Goal: Task Accomplishment & Management: Manage account settings

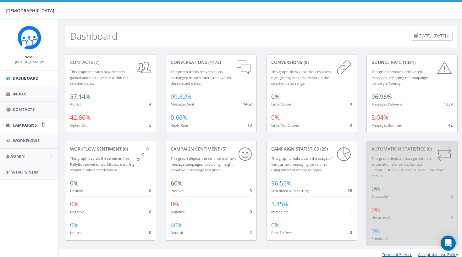
click at [16, 128] on link "Campaigns" at bounding box center [29, 124] width 58 height 15
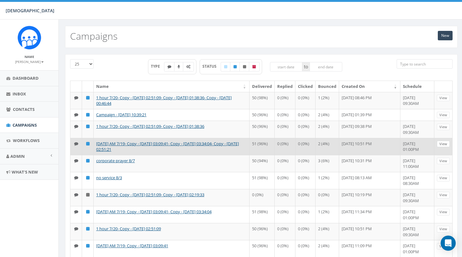
click at [446, 147] on link "View" at bounding box center [443, 144] width 13 height 7
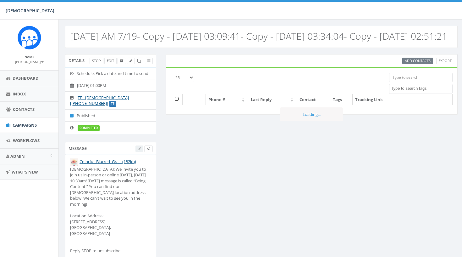
select select
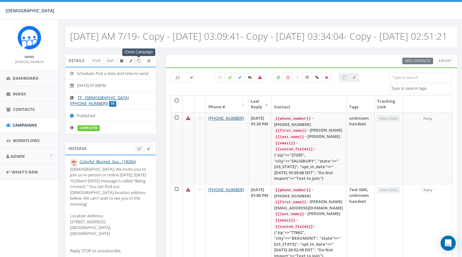
click at [139, 63] on icon at bounding box center [138, 60] width 3 height 3
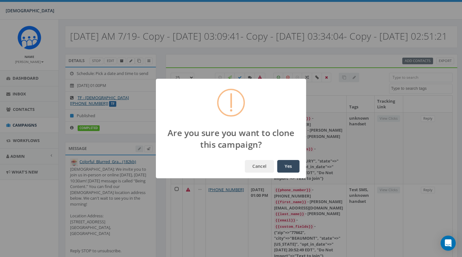
click at [289, 168] on button "Yes" at bounding box center [288, 166] width 22 height 13
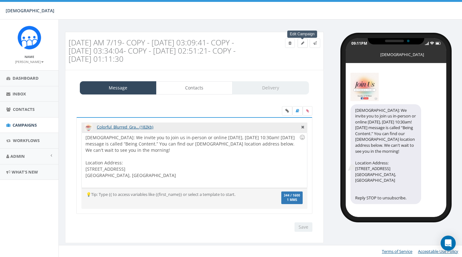
click at [303, 41] on icon at bounding box center [302, 43] width 3 height 4
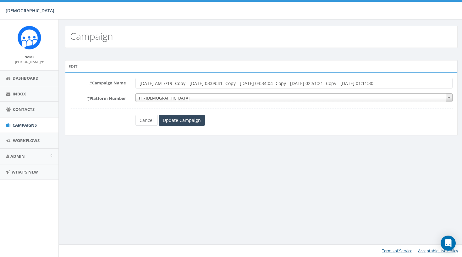
click at [172, 80] on input "Sunday AM 7/19- Copy - 2025-07-26 03:09:41- Copy - 2025-08-02 03:34:04- Copy - …" at bounding box center [294, 83] width 317 height 11
drag, startPoint x: 164, startPoint y: 82, endPoint x: 426, endPoint y: 87, distance: 262.3
click at [426, 87] on input "Sunday AM 7/19- Copy - 2025-07-26 03:09:41- Copy - 2025-08-02 03:34:04- Copy - …" at bounding box center [292, 83] width 317 height 11
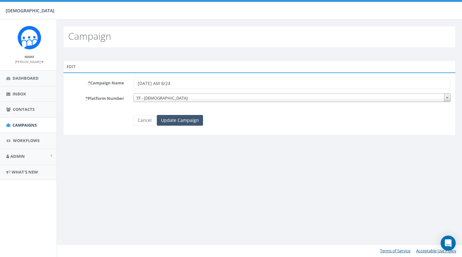
type input "[DATE] AM 8/24"
click at [180, 122] on input "Update Campaign" at bounding box center [180, 120] width 46 height 11
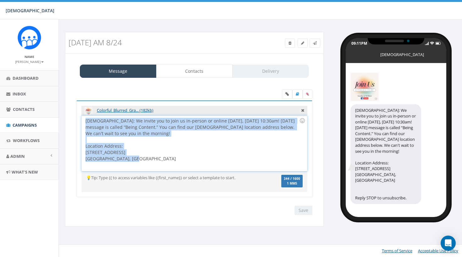
drag, startPoint x: 141, startPoint y: 157, endPoint x: 74, endPoint y: 119, distance: 77.3
click at [74, 119] on div "Colorful_Blurred_Gra... (182kb) Hope Covenant Church: We invite you to join us …" at bounding box center [195, 152] width 246 height 105
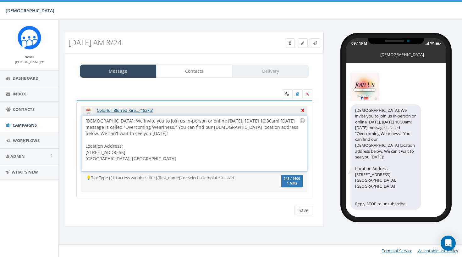
click at [303, 110] on icon at bounding box center [302, 110] width 3 height 6
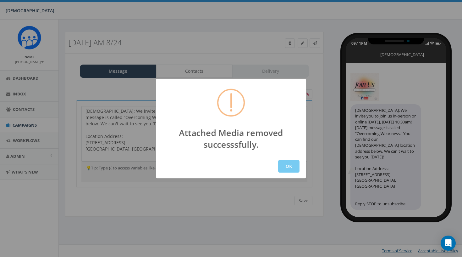
click at [286, 172] on button "OK" at bounding box center [288, 166] width 21 height 13
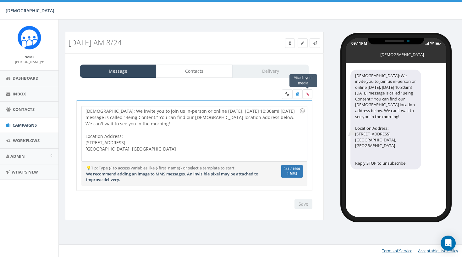
click at [307, 96] on label at bounding box center [308, 93] width 10 height 9
click at [0, 0] on input "file" at bounding box center [0, 0] width 0 height 0
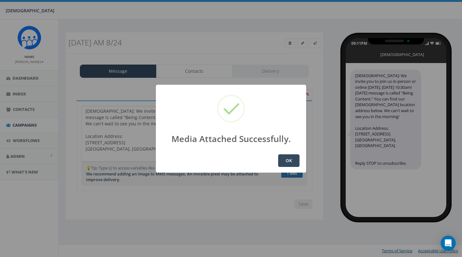
click at [292, 158] on button "OK" at bounding box center [288, 160] width 21 height 13
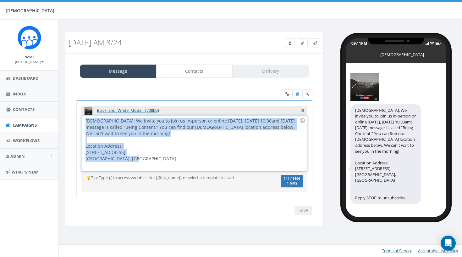
drag, startPoint x: 0, startPoint y: 0, endPoint x: 80, endPoint y: 118, distance: 142.2
click at [80, 118] on div "Black_and_White_Mode... (708kb) Hope Covenant Church: We invite you to join us …" at bounding box center [194, 148] width 236 height 97
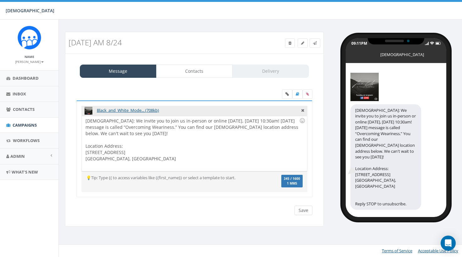
click at [299, 210] on input "Save" at bounding box center [304, 209] width 18 height 9
click at [209, 75] on link "Contacts" at bounding box center [194, 70] width 77 height 13
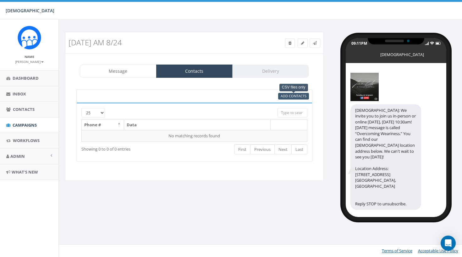
click at [298, 97] on span "Add Contacts" at bounding box center [294, 95] width 26 height 5
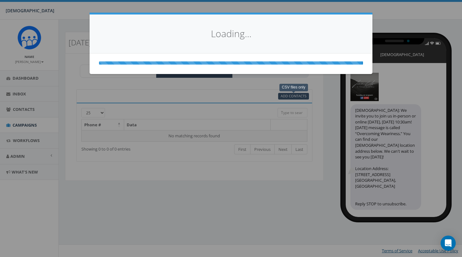
select select
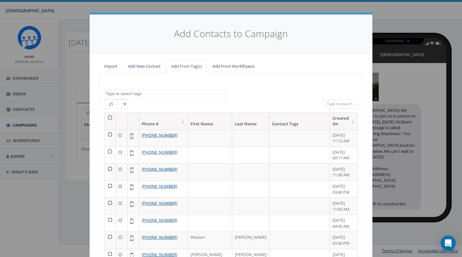
click at [110, 118] on th at bounding box center [110, 121] width 12 height 17
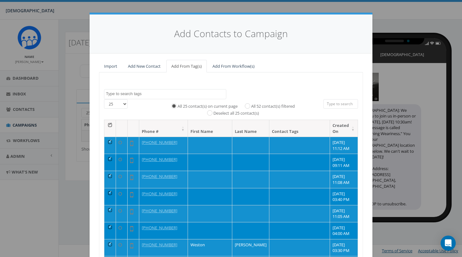
click at [265, 106] on label "All 52 contact(s) filtered" at bounding box center [273, 106] width 44 height 6
click at [251, 106] on input "All 52 contact(s) filtered" at bounding box center [249, 105] width 4 height 4
radio input "true"
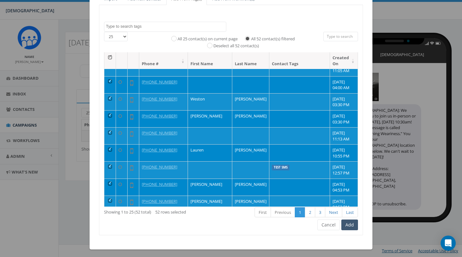
scroll to position [67, 0]
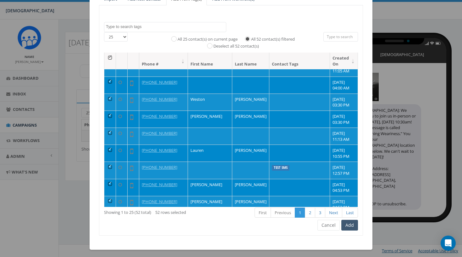
click at [351, 220] on button "Add" at bounding box center [349, 224] width 17 height 11
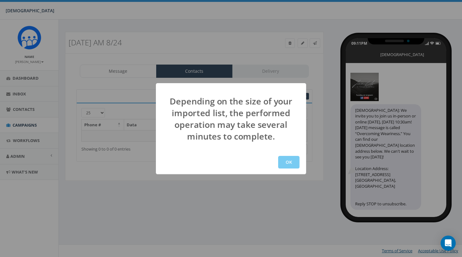
click at [288, 161] on button "OK" at bounding box center [288, 162] width 21 height 13
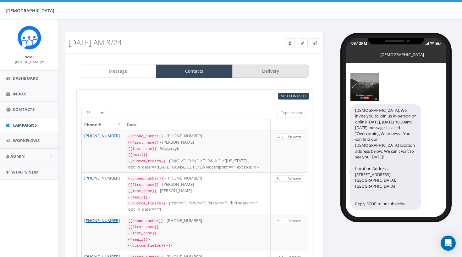
click at [284, 68] on link "Delivery" at bounding box center [270, 70] width 77 height 13
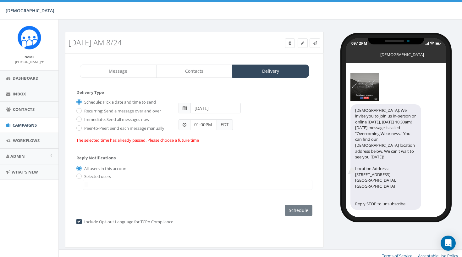
click at [222, 105] on input "[DATE]" at bounding box center [216, 108] width 50 height 11
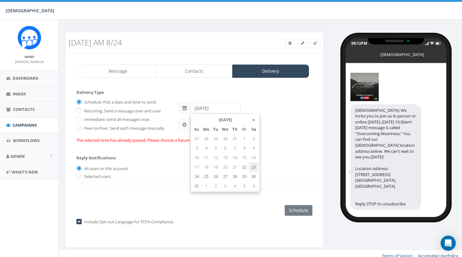
click at [254, 165] on td "23" at bounding box center [253, 166] width 9 height 9
type input "[DATE]"
click at [160, 159] on div "Reply Notifications All users in this account Selected users [EMAIL_ADDRESS][DO…" at bounding box center [194, 171] width 236 height 44
click at [236, 109] on input "[DATE]" at bounding box center [216, 108] width 50 height 11
click at [255, 169] on td "23" at bounding box center [253, 166] width 9 height 9
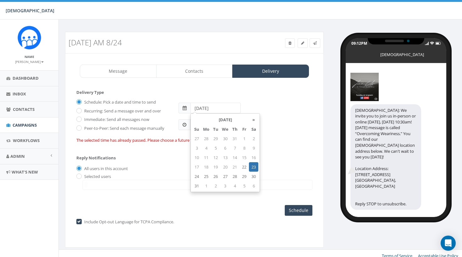
click at [251, 215] on div "Include Opt-out Language for TCPA Compliance. Warning, you are required to incl…" at bounding box center [194, 221] width 236 height 13
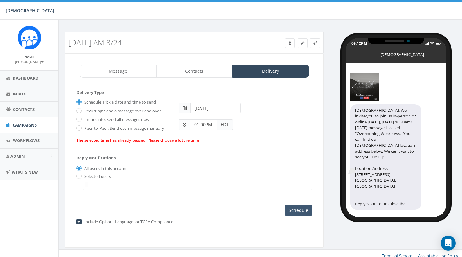
click at [300, 206] on input "Schedule" at bounding box center [299, 210] width 28 height 11
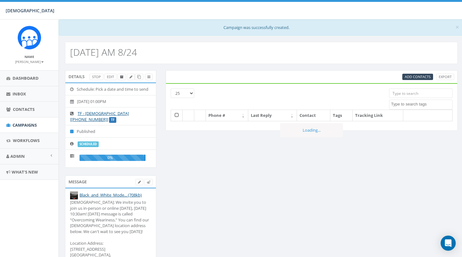
select select
